Goal: Transaction & Acquisition: Purchase product/service

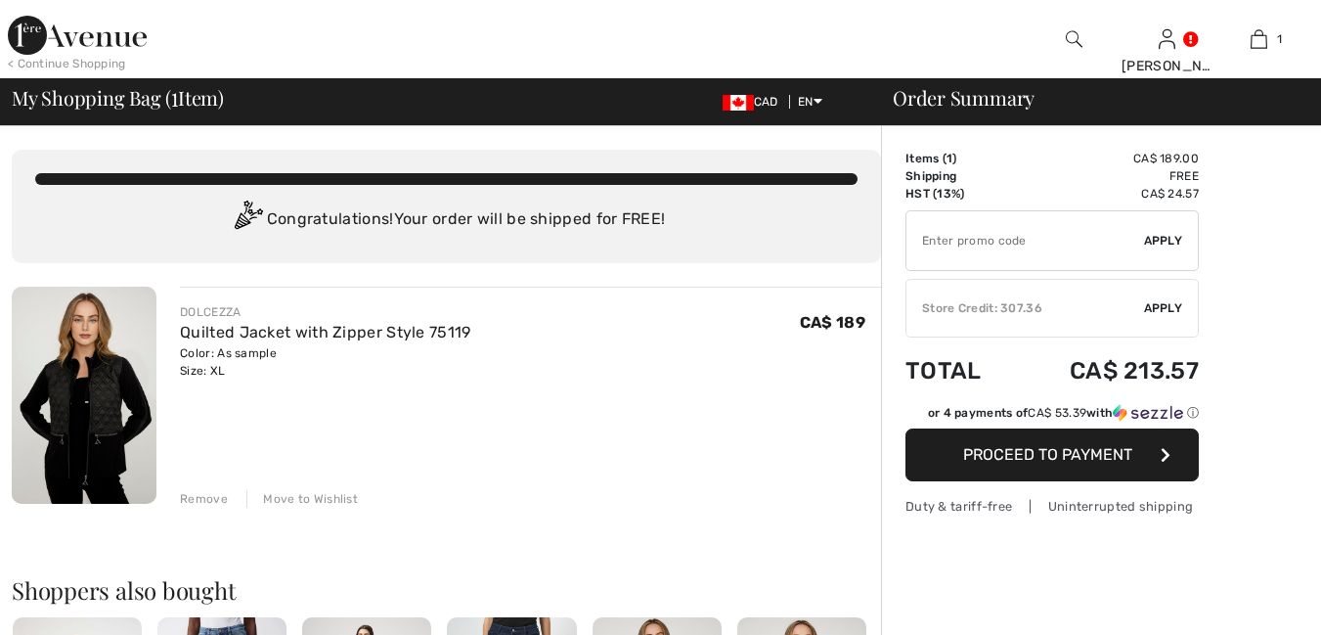
click at [1164, 308] on span "Apply" at bounding box center [1163, 308] width 39 height 18
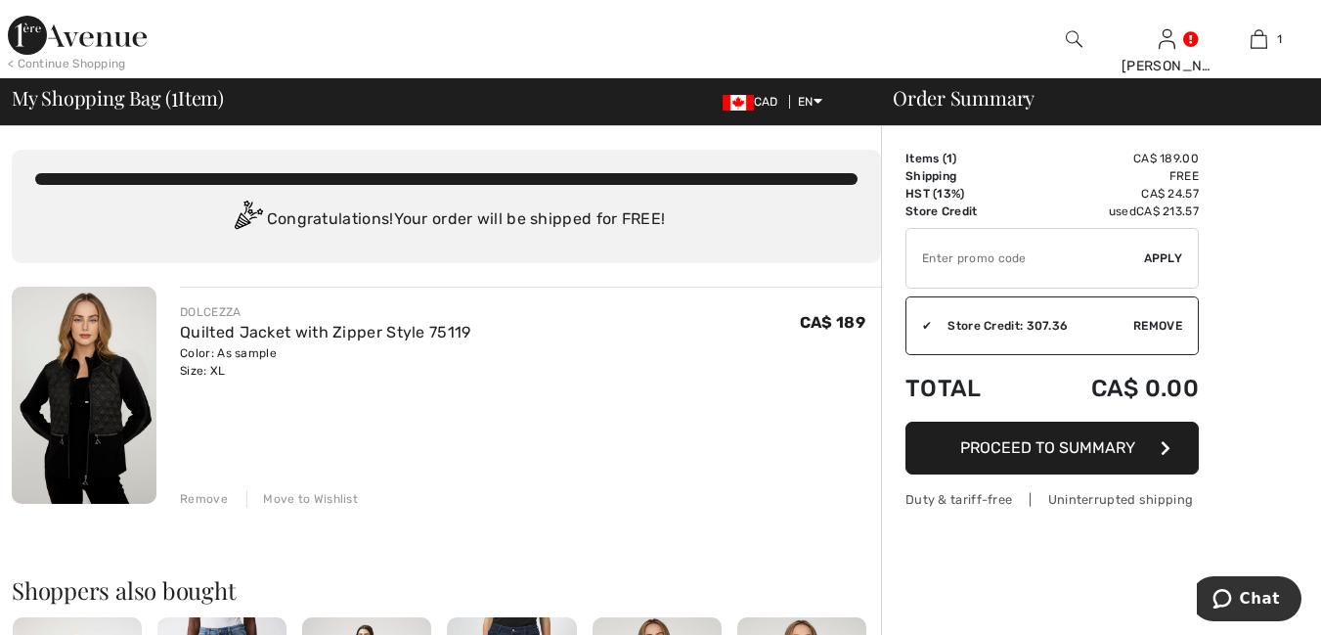
click at [1076, 454] on span "Proceed to Summary" at bounding box center [1048, 447] width 175 height 19
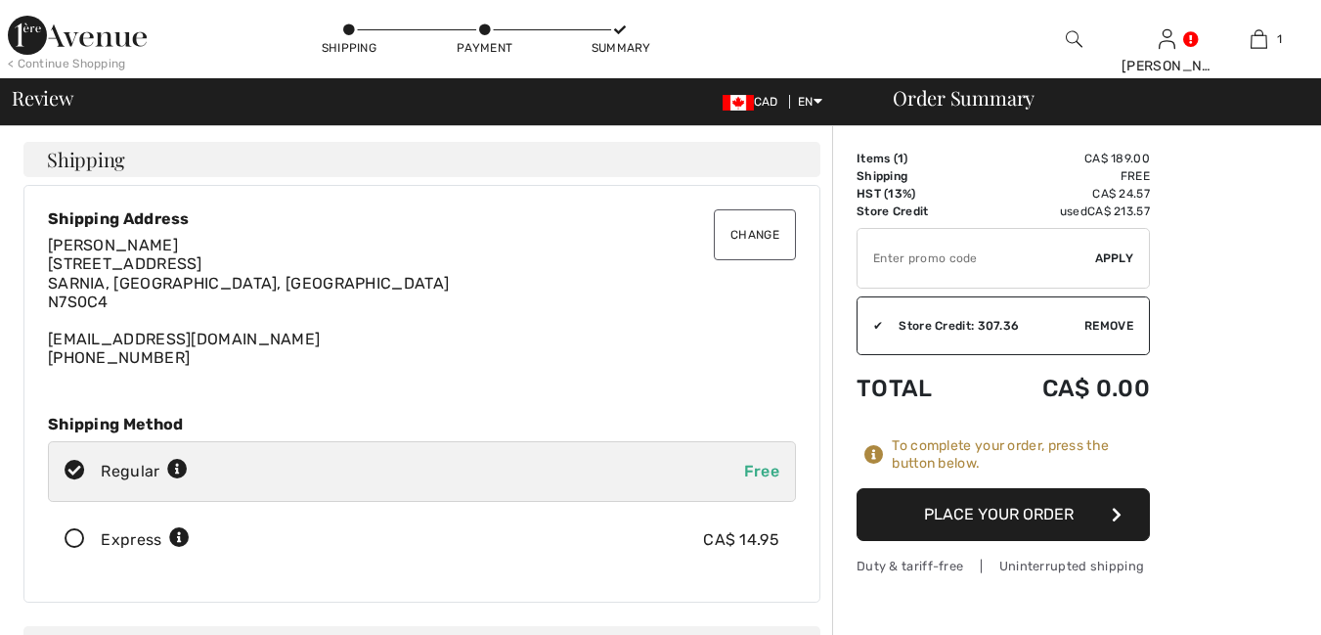
click at [997, 524] on button "Place Your Order" at bounding box center [1003, 514] width 293 height 53
